Goal: Complete application form: Complete application form

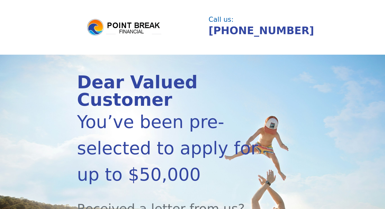
scroll to position [183, 0]
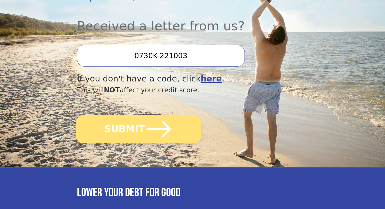
click at [147, 115] on icon "submit" at bounding box center [159, 129] width 28 height 28
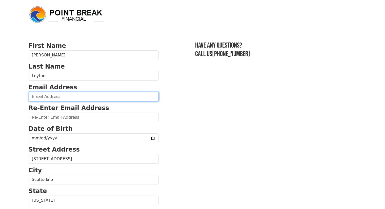
click at [45, 99] on input "email" at bounding box center [94, 97] width 130 height 10
type input "dx.leyton@gmail.com"
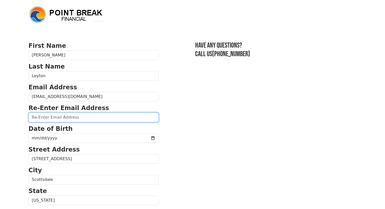
click at [51, 117] on input "email" at bounding box center [94, 118] width 130 height 10
type input "dx.leyton@gmail.com"
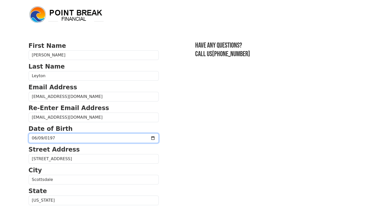
type input "1973-06-09"
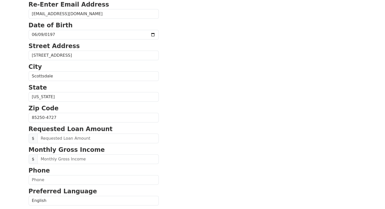
scroll to position [122, 0]
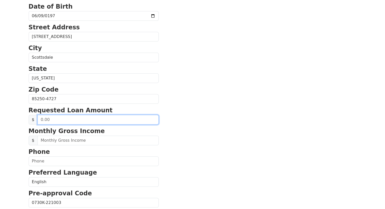
click at [59, 118] on input "text" at bounding box center [97, 120] width 121 height 10
type input "30,000.00"
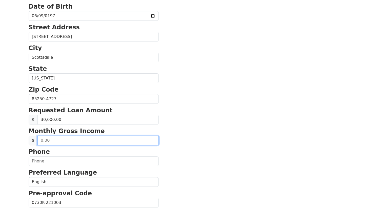
click at [50, 140] on input "text" at bounding box center [97, 141] width 121 height 10
type input "9,000.00"
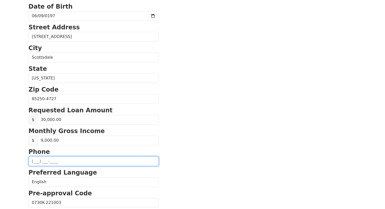
click at [45, 163] on input "text" at bounding box center [94, 161] width 130 height 10
type input "(602) 622-0442"
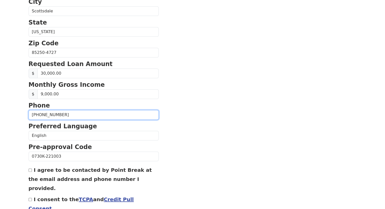
scroll to position [192, 0]
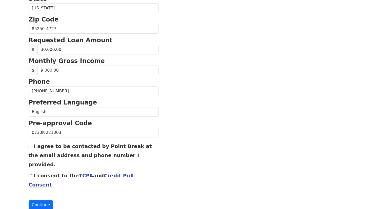
click at [31, 145] on input "I agree to be contacted by Point Break at the email address and phone number I …" at bounding box center [30, 146] width 3 height 3
checkbox input "true"
click at [30, 174] on input "I consent to the TCPA and Credit Pull Consent" at bounding box center [30, 175] width 3 height 3
checkbox input "true"
click at [39, 200] on button "Continue" at bounding box center [41, 205] width 25 height 10
